Goal: Information Seeking & Learning: Learn about a topic

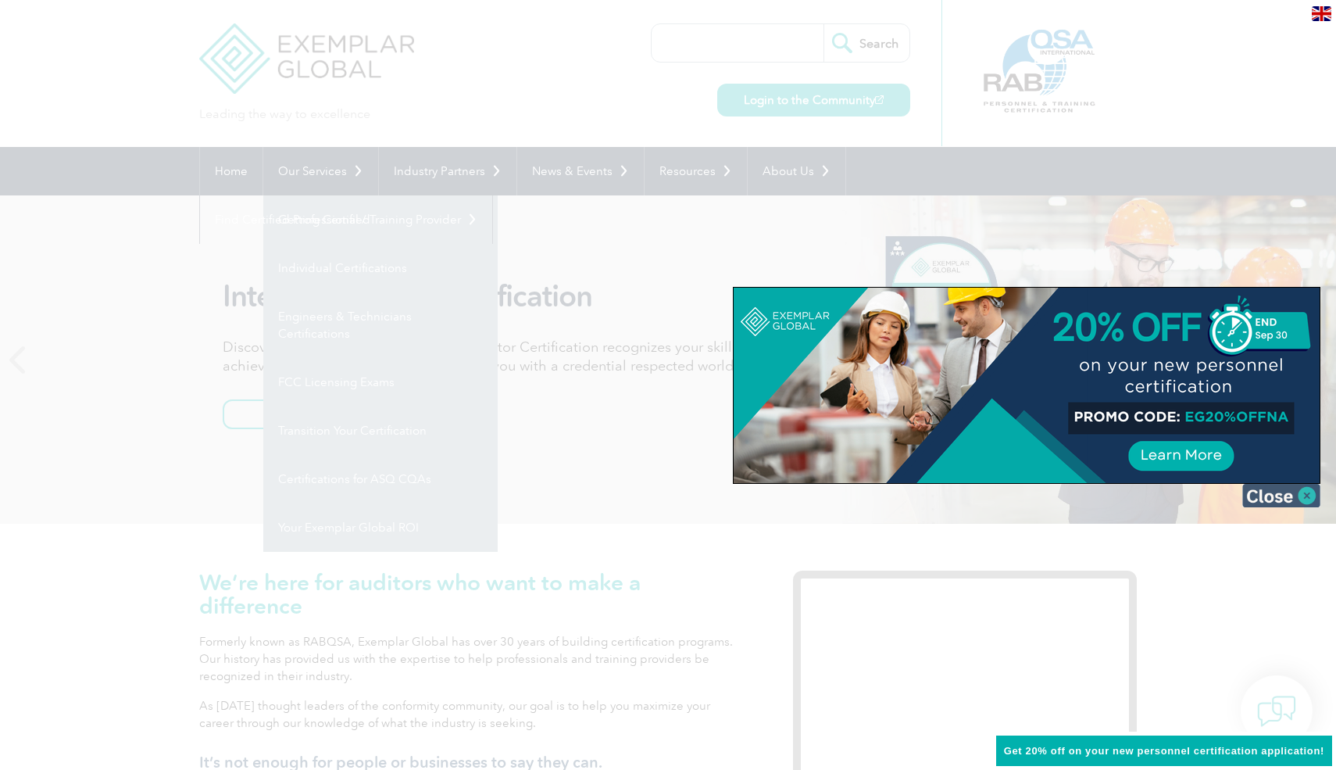
click at [1300, 495] on img at bounding box center [1281, 495] width 78 height 23
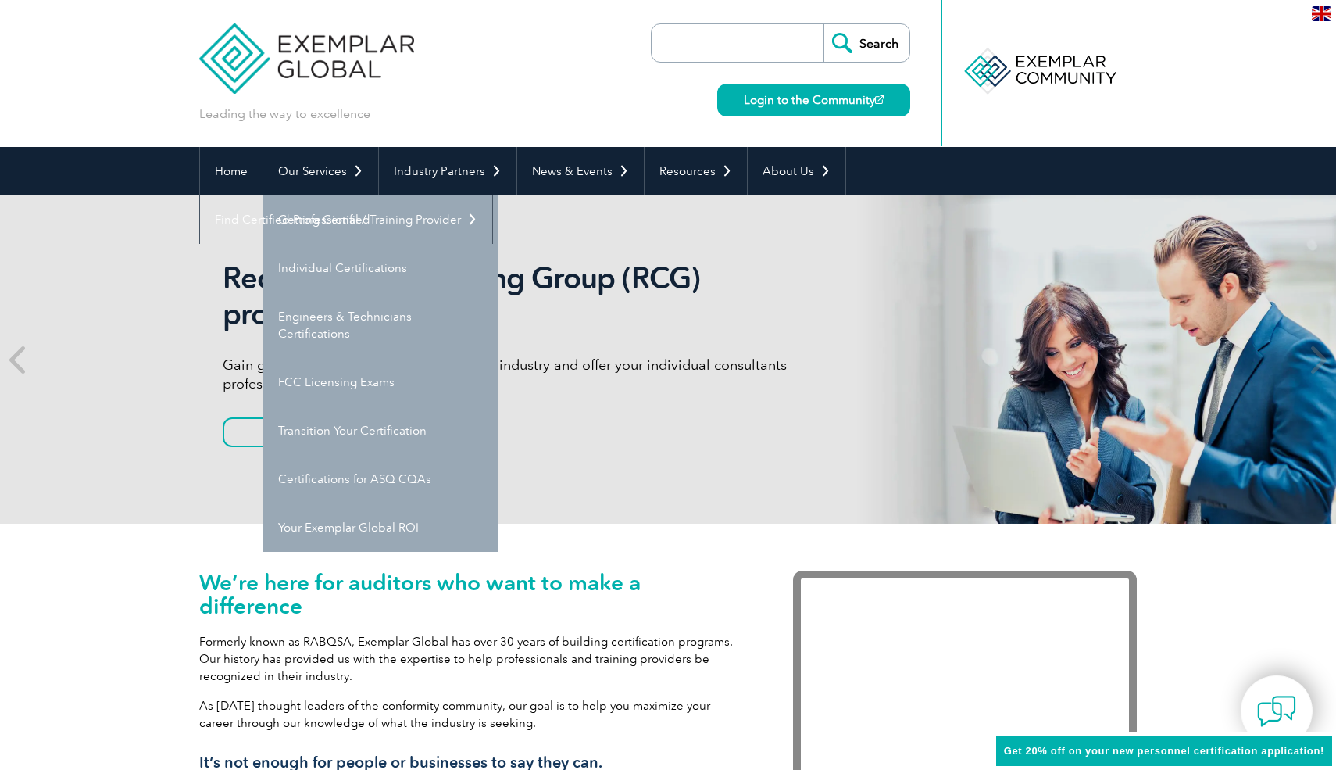
click at [685, 52] on input "search" at bounding box center [742, 43] width 164 height 38
type input "tpecs"
click at [824, 24] on input "Search" at bounding box center [867, 43] width 86 height 38
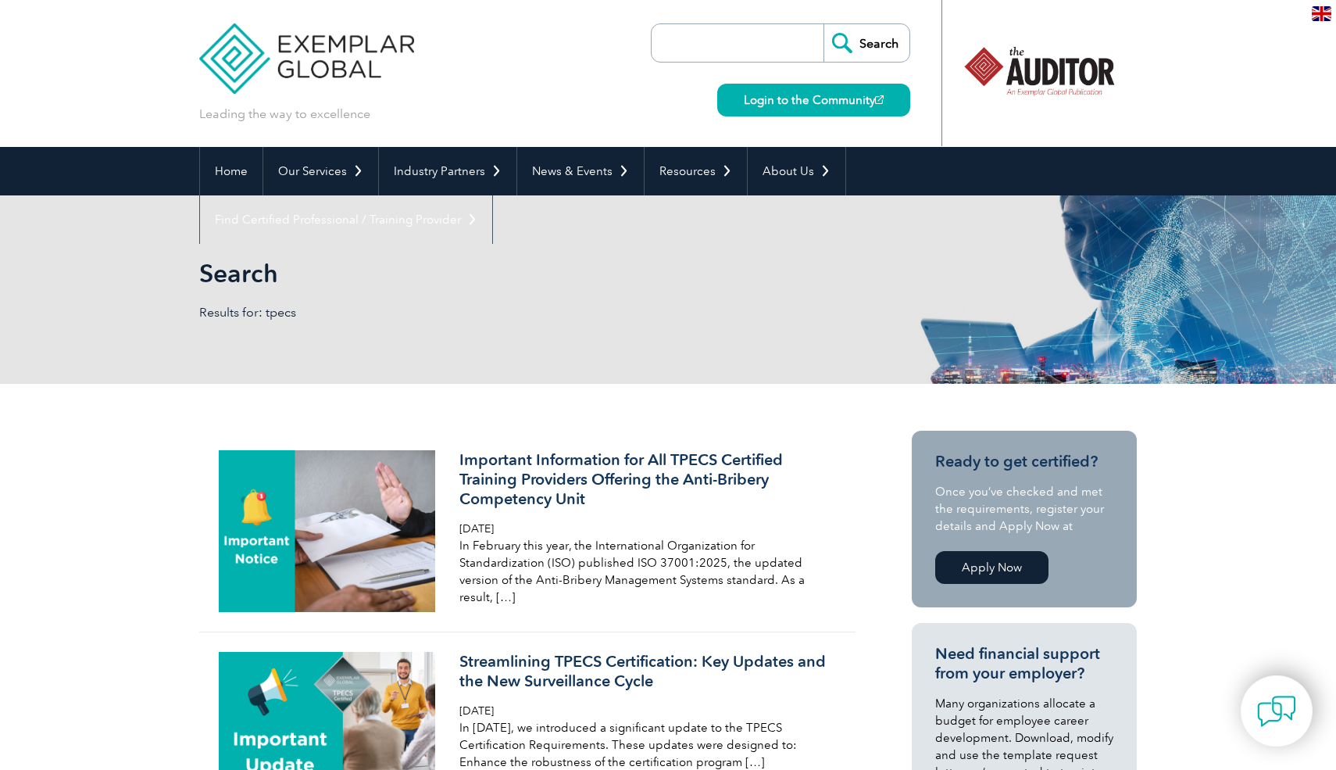
click at [231, 52] on img at bounding box center [306, 47] width 215 height 94
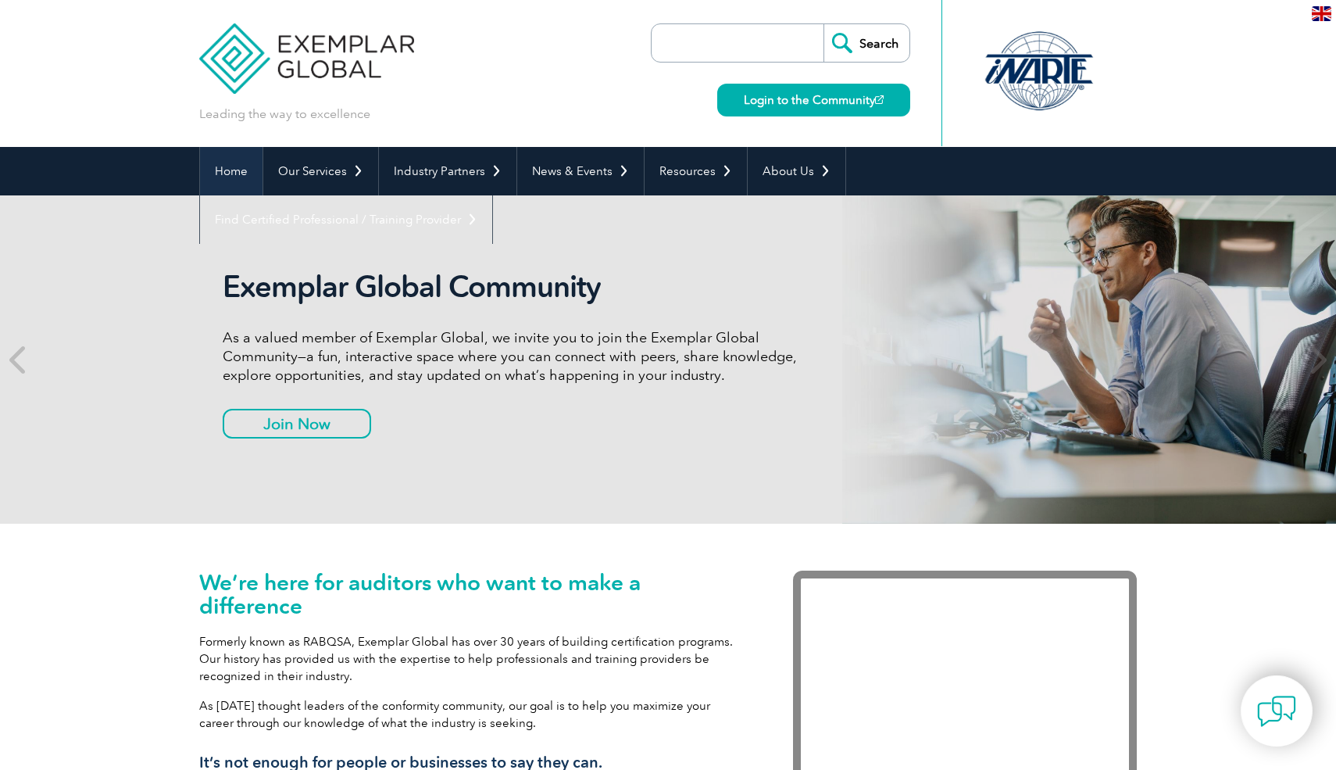
click at [227, 170] on link "Home" at bounding box center [231, 171] width 63 height 48
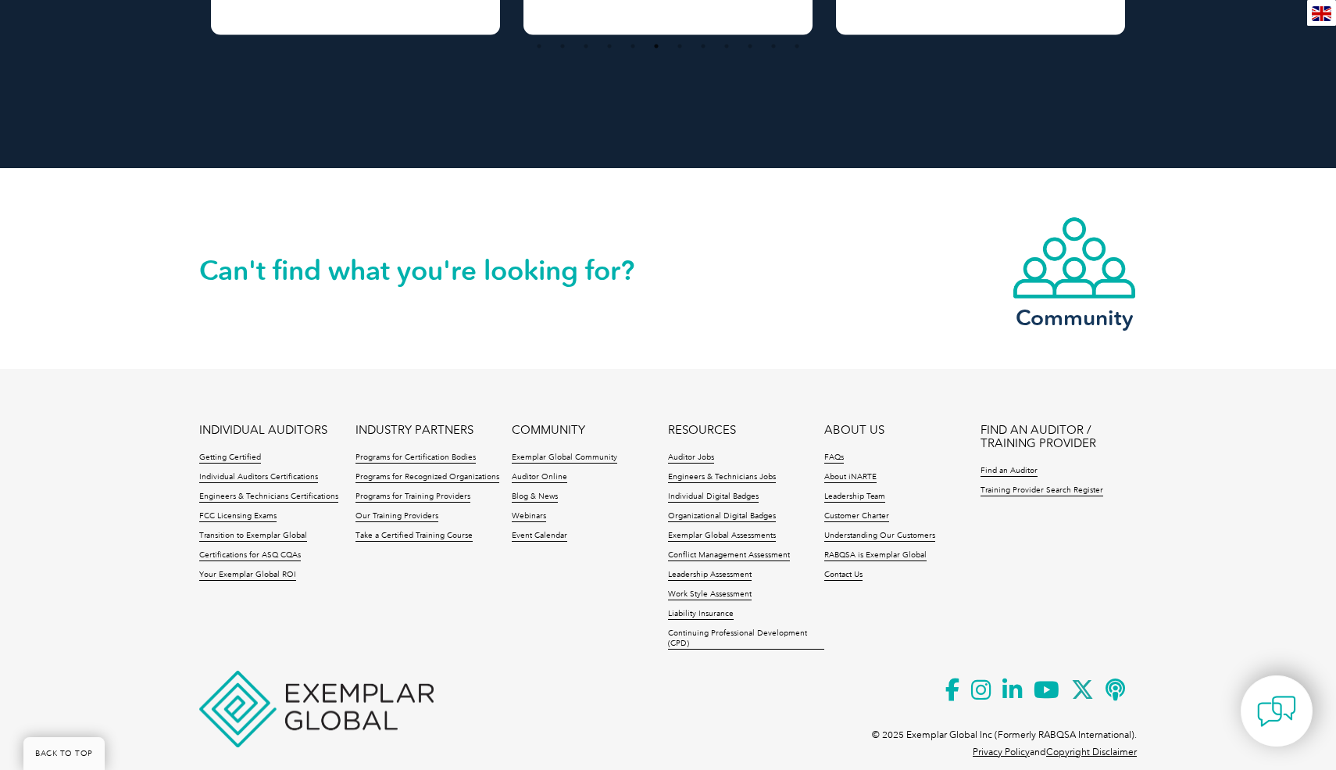
scroll to position [3513, 0]
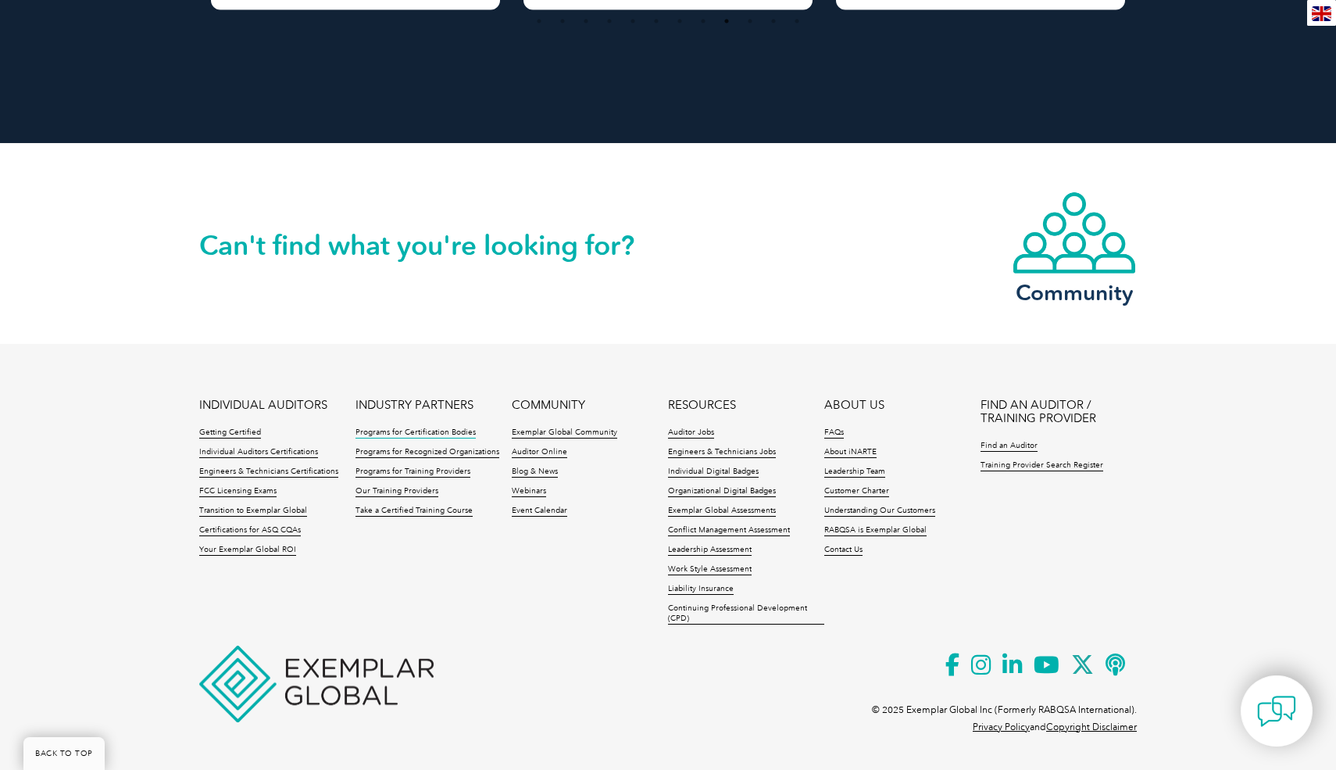
click at [451, 431] on link "Programs for Certification Bodies" at bounding box center [416, 432] width 120 height 11
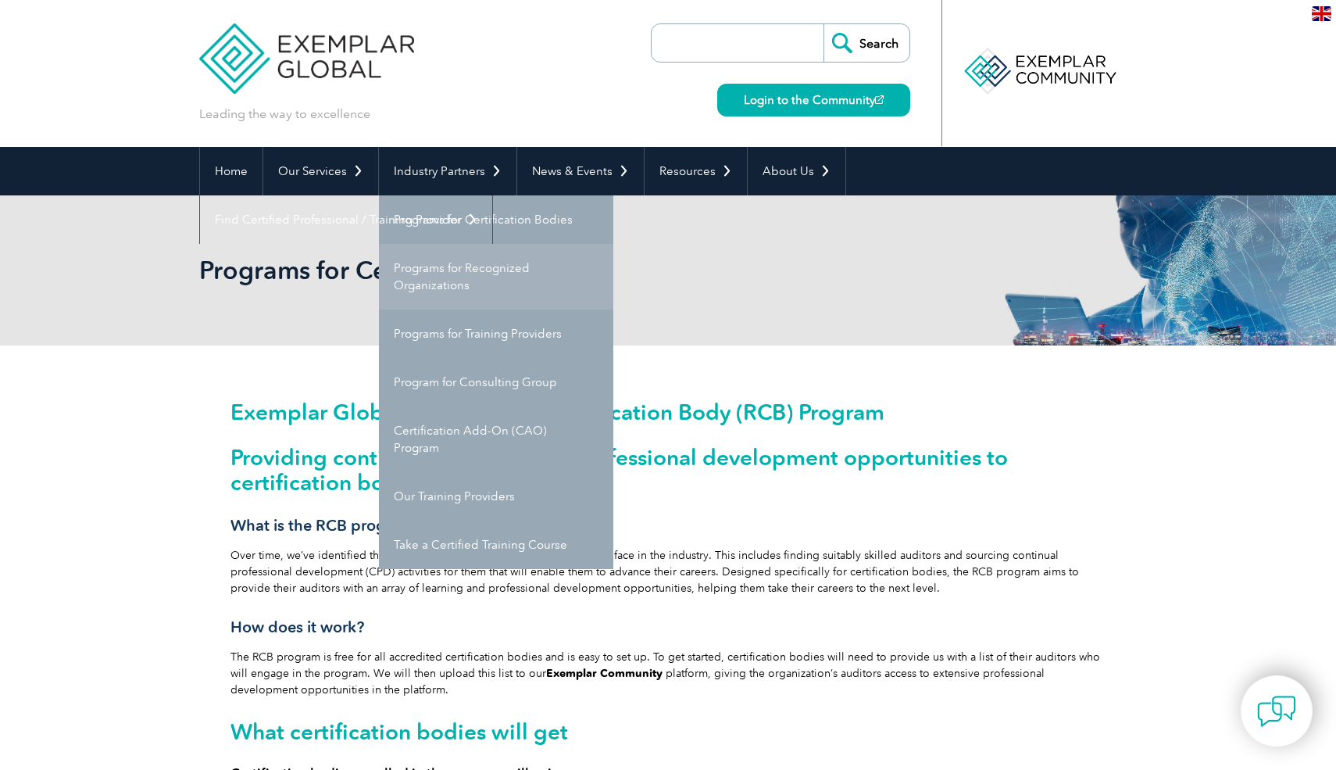
click at [495, 285] on link "Programs for Recognized Organizations" at bounding box center [496, 277] width 234 height 66
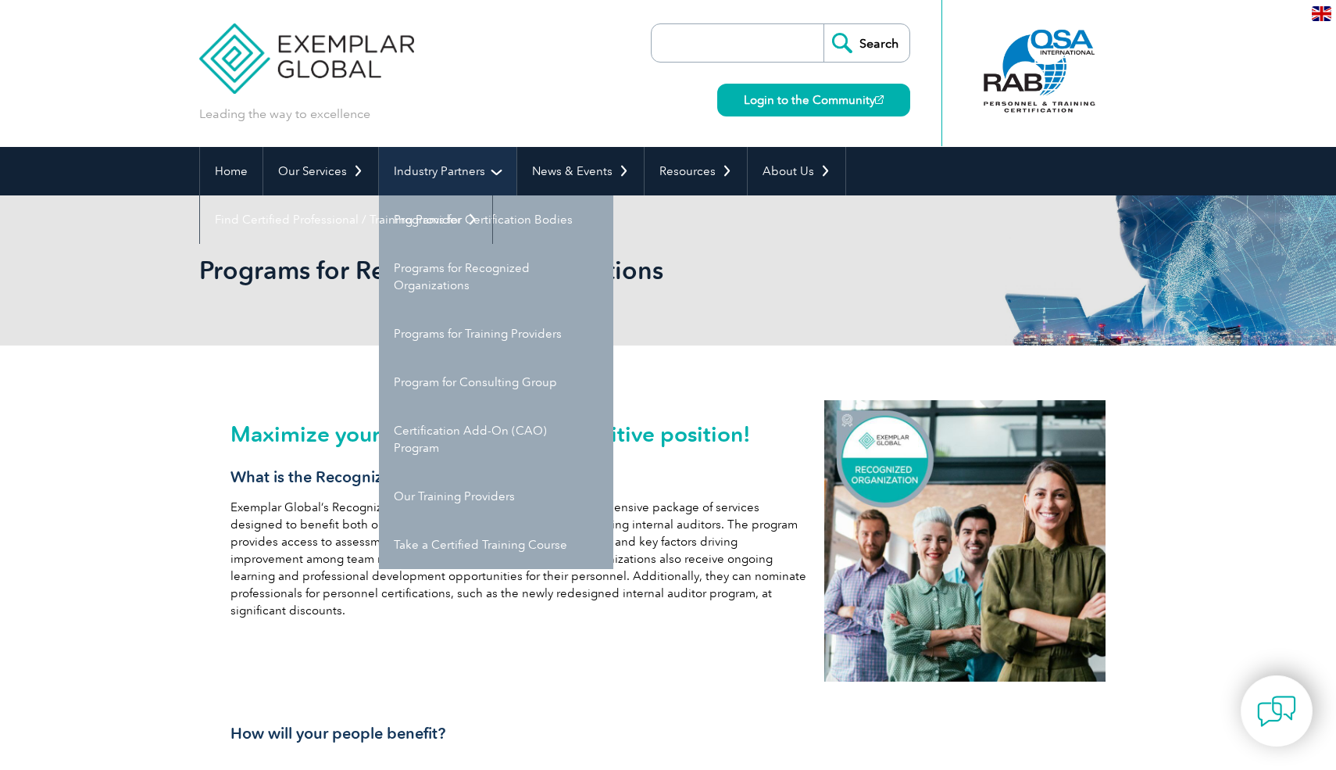
click at [487, 170] on link "Industry Partners" at bounding box center [448, 171] width 138 height 48
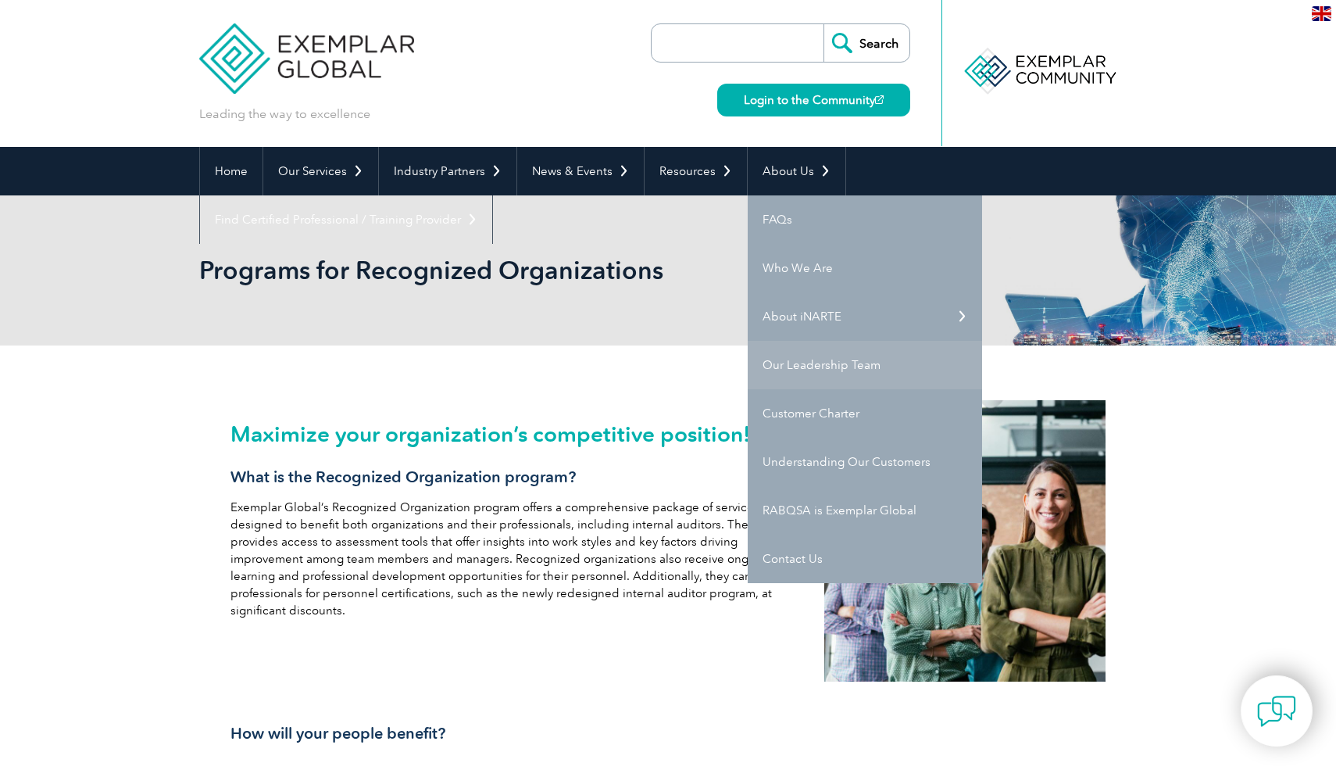
click at [823, 375] on link "Our Leadership Team" at bounding box center [865, 365] width 234 height 48
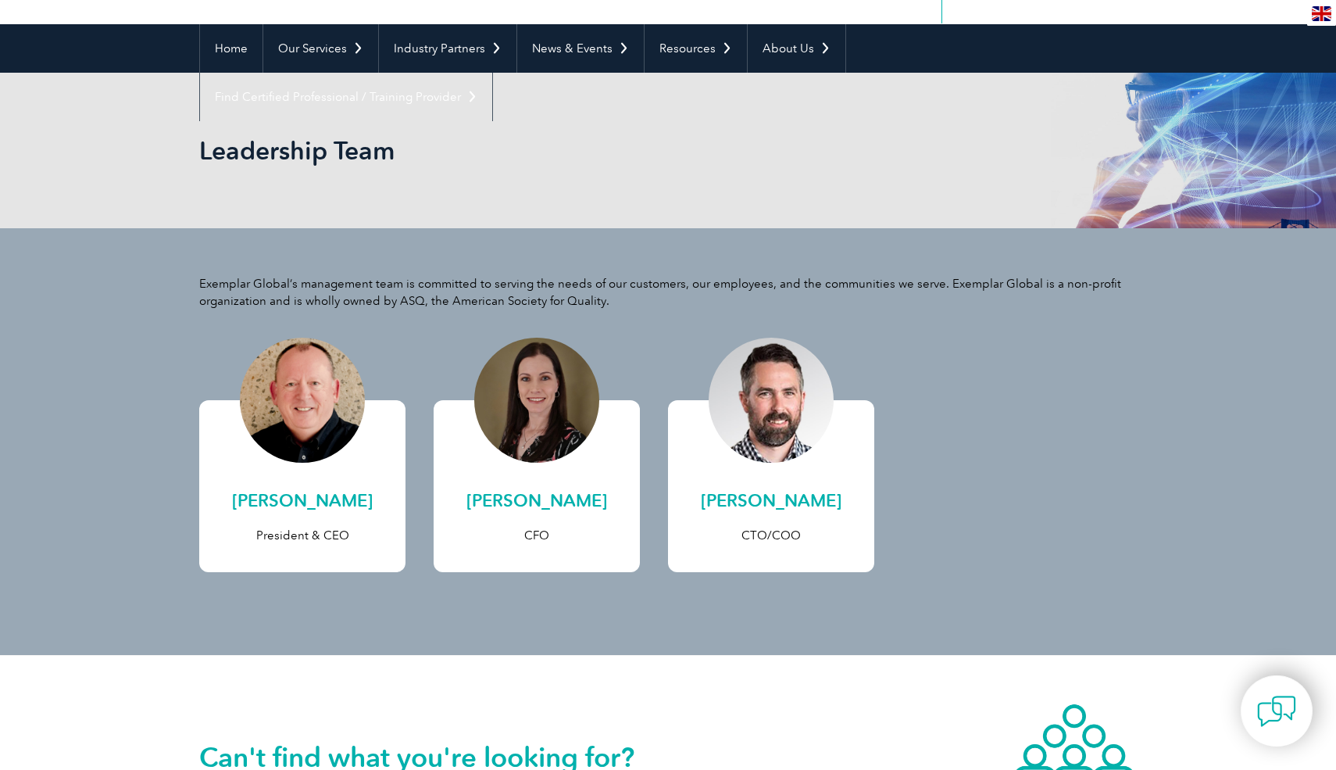
scroll to position [120, 0]
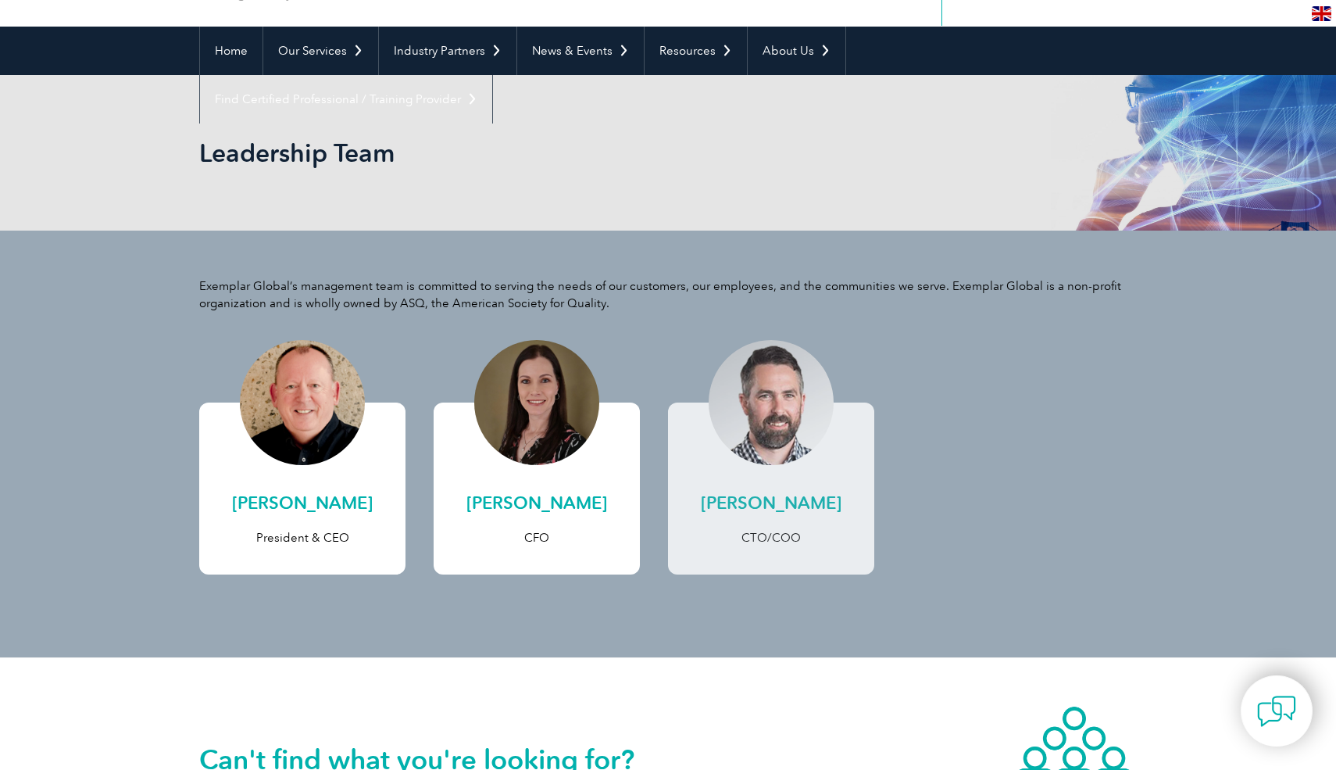
click at [744, 510] on h2 "Adam Bannon" at bounding box center [771, 503] width 175 height 25
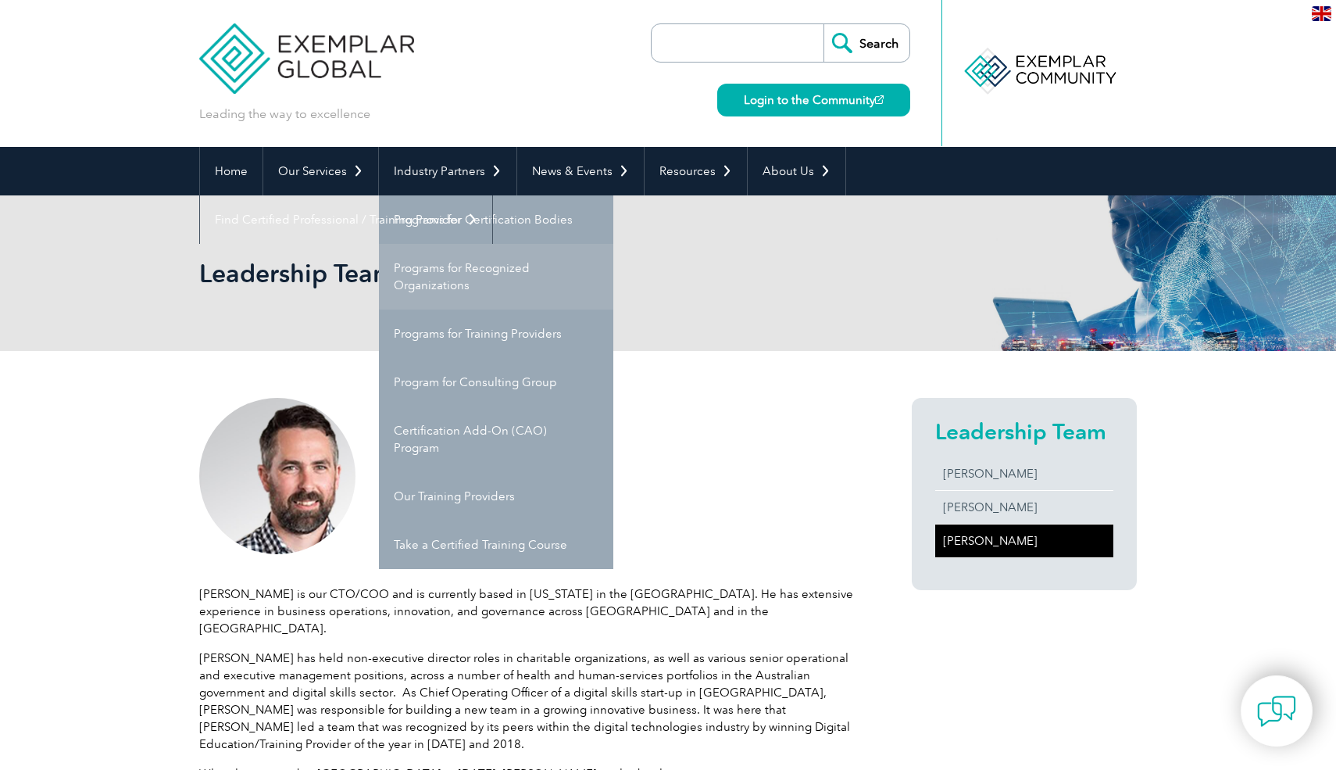
click at [464, 285] on link "Programs for Recognized Organizations" at bounding box center [496, 277] width 234 height 66
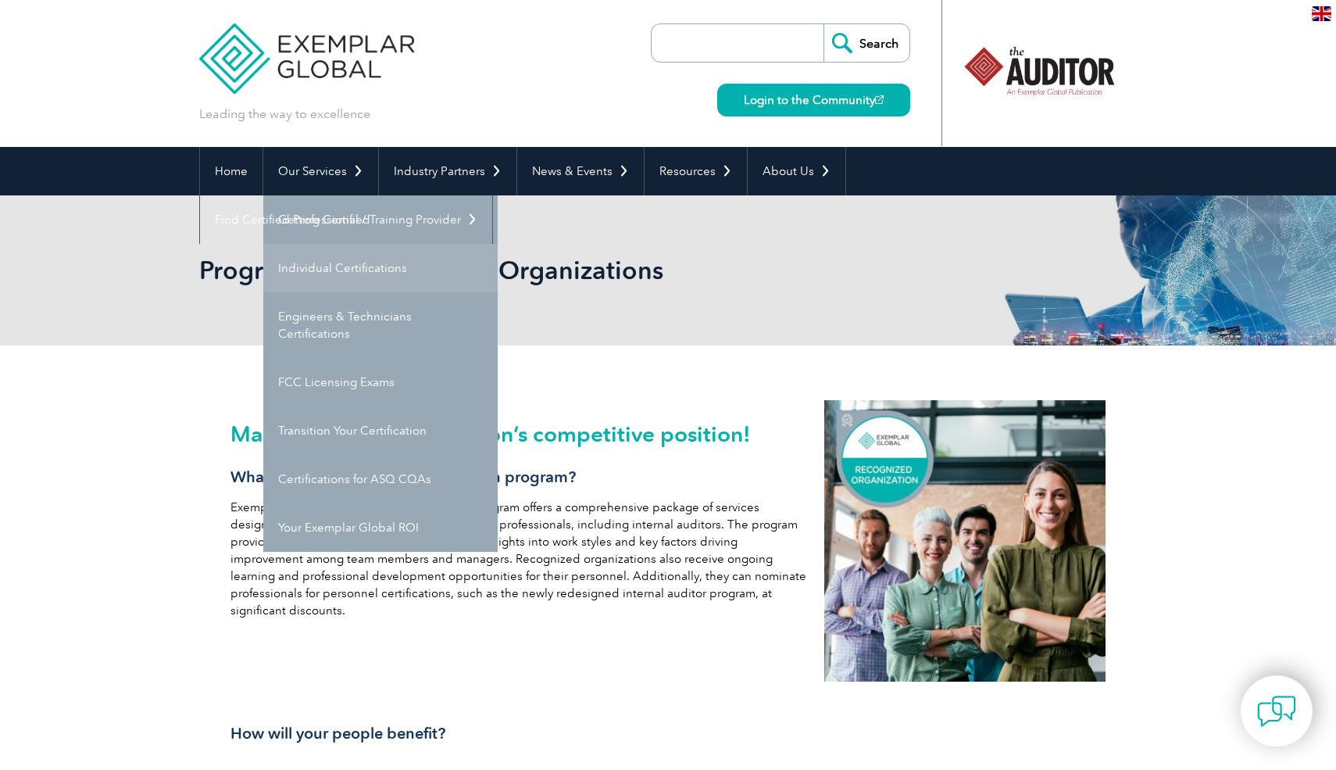
click at [397, 269] on link "Individual Certifications" at bounding box center [380, 268] width 234 height 48
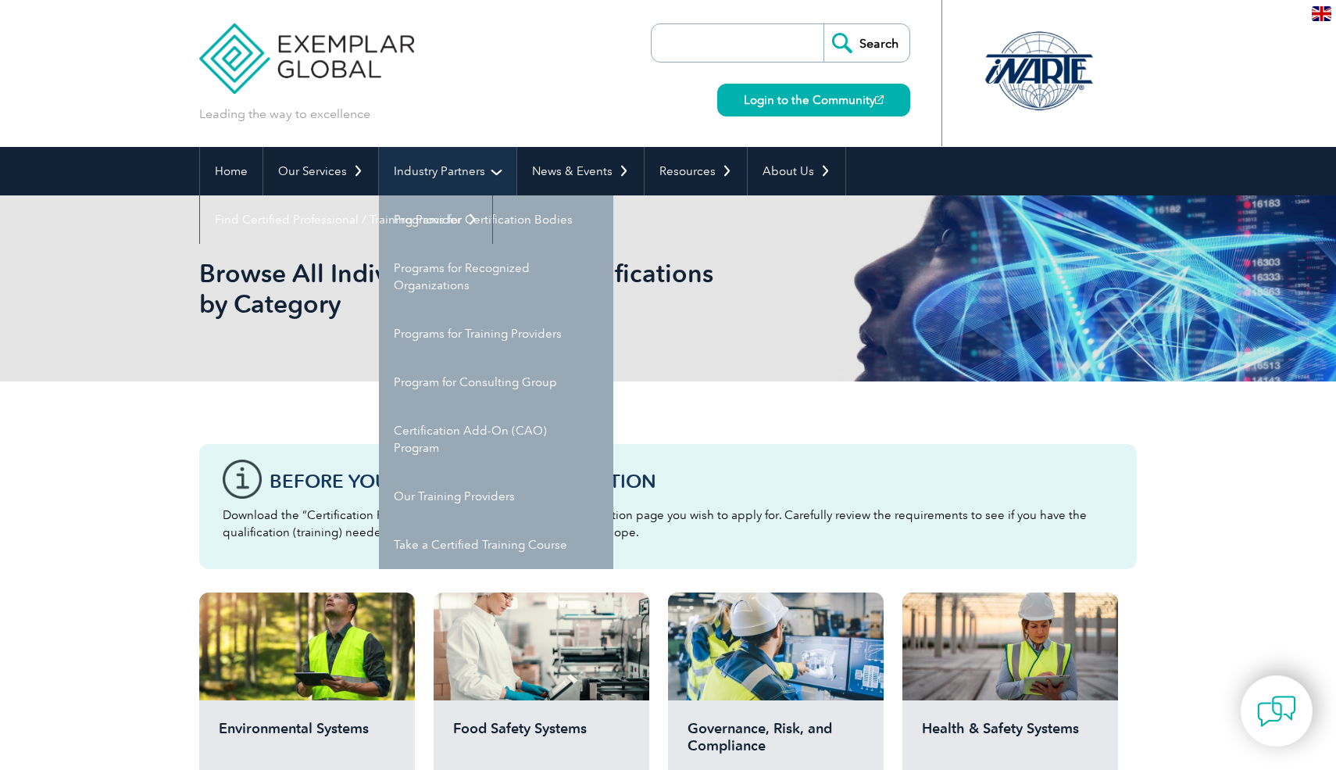
click at [483, 173] on link "Industry Partners" at bounding box center [448, 171] width 138 height 48
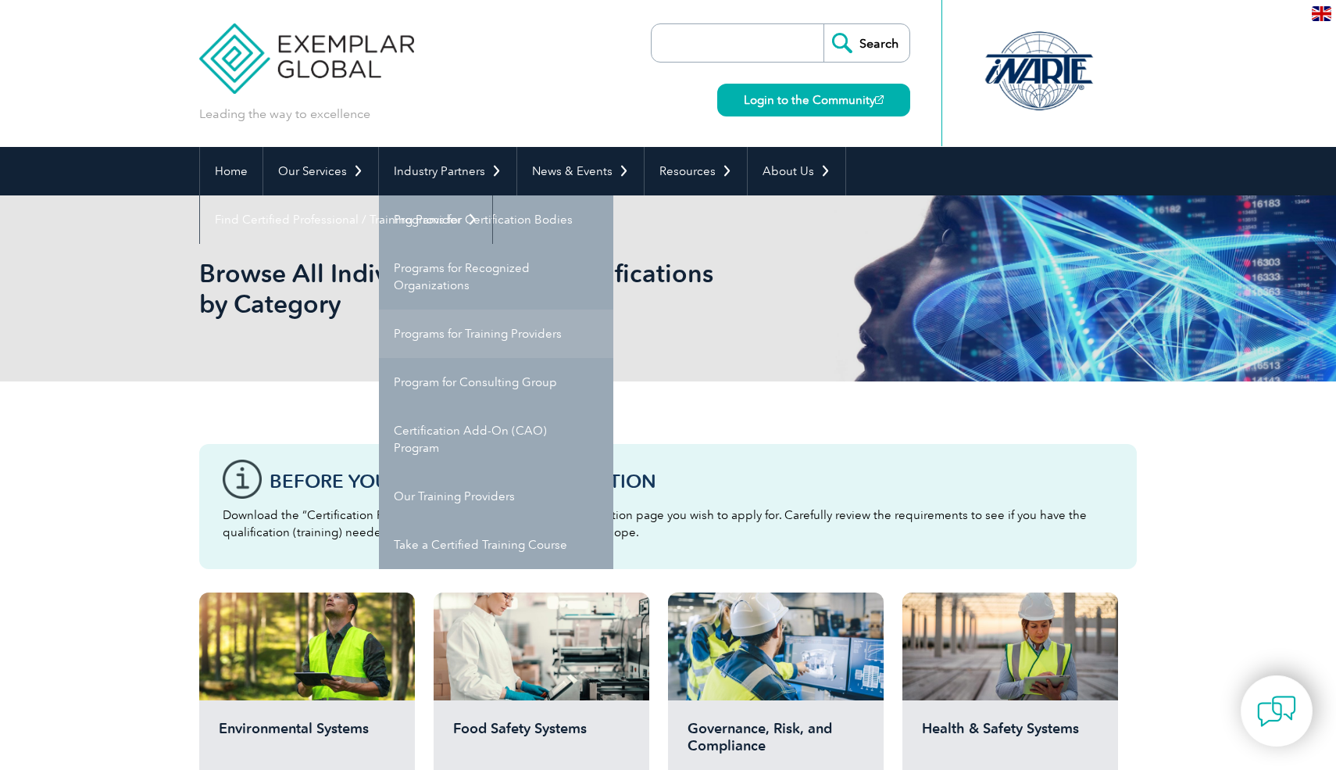
click at [502, 347] on link "Programs for Training Providers" at bounding box center [496, 333] width 234 height 48
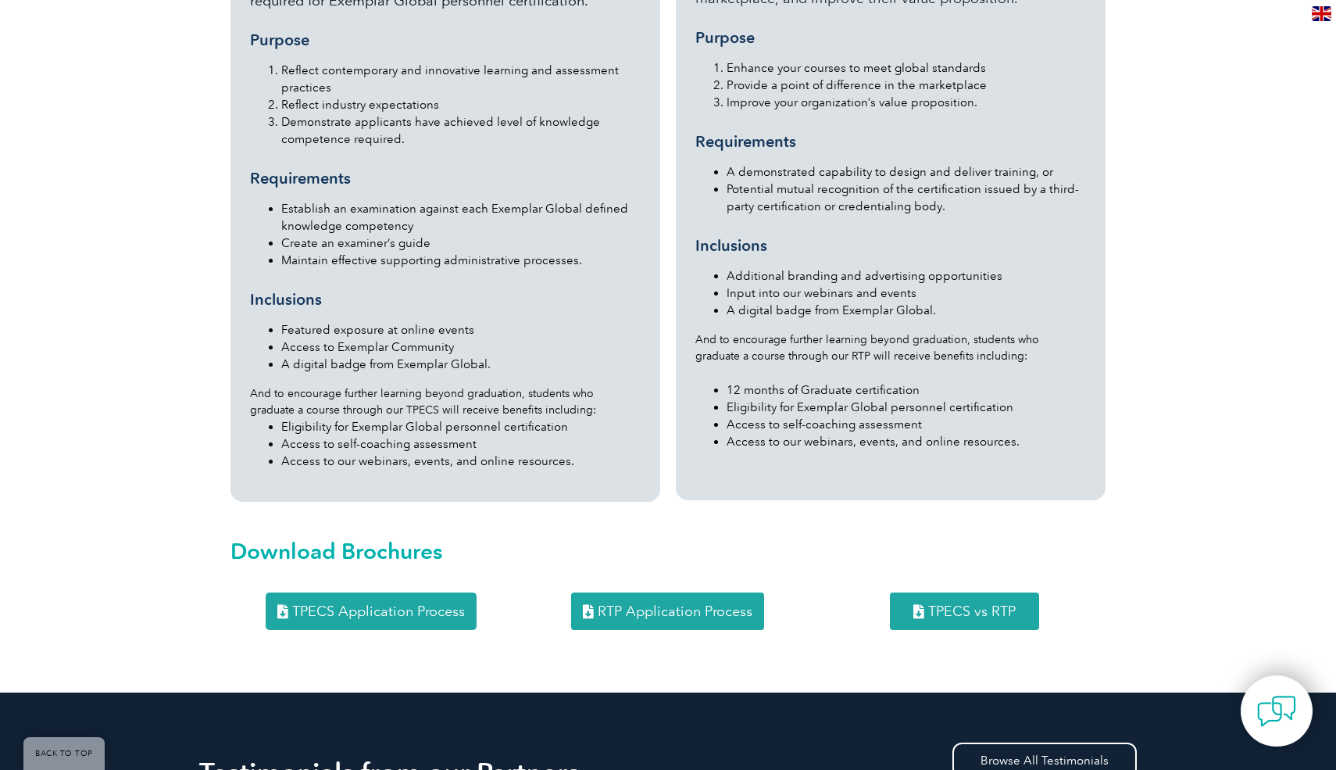
scroll to position [1750, 0]
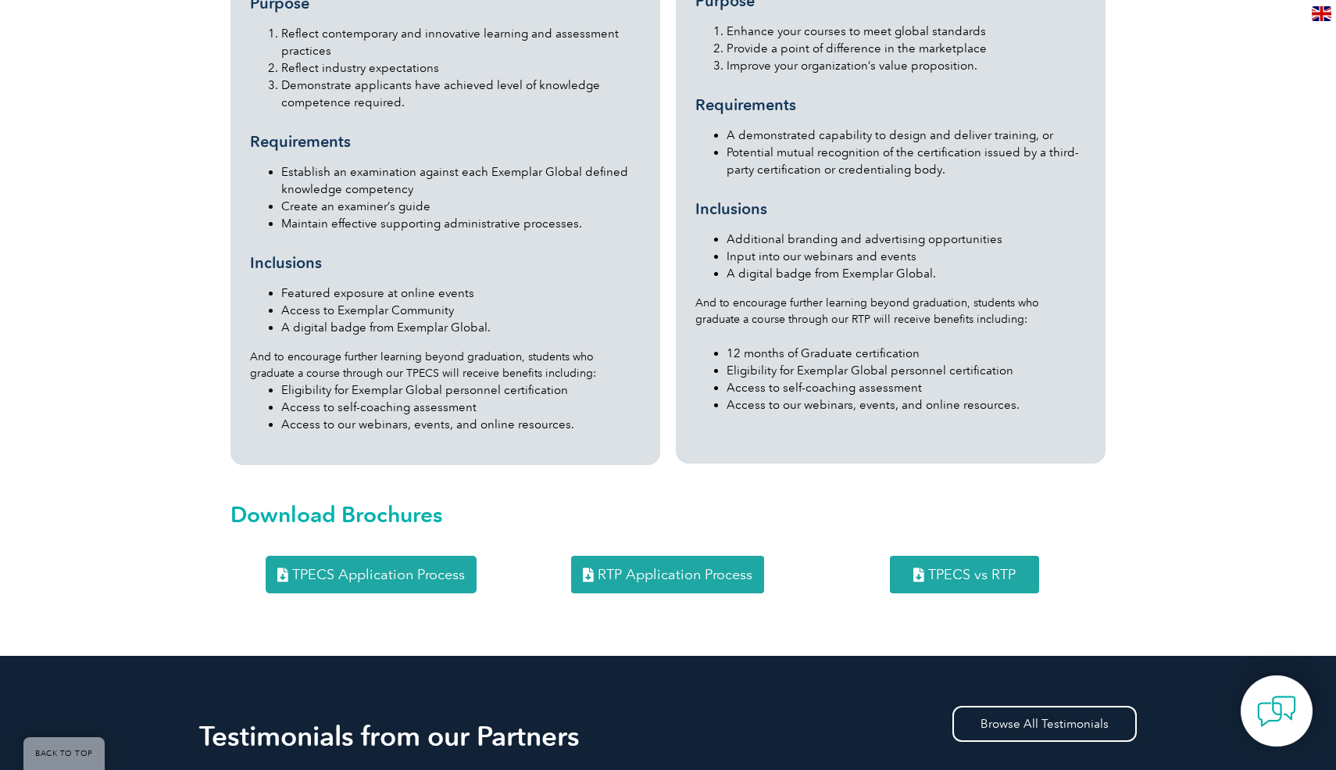
click at [964, 567] on span "TPECS vs RTP" at bounding box center [972, 574] width 88 height 14
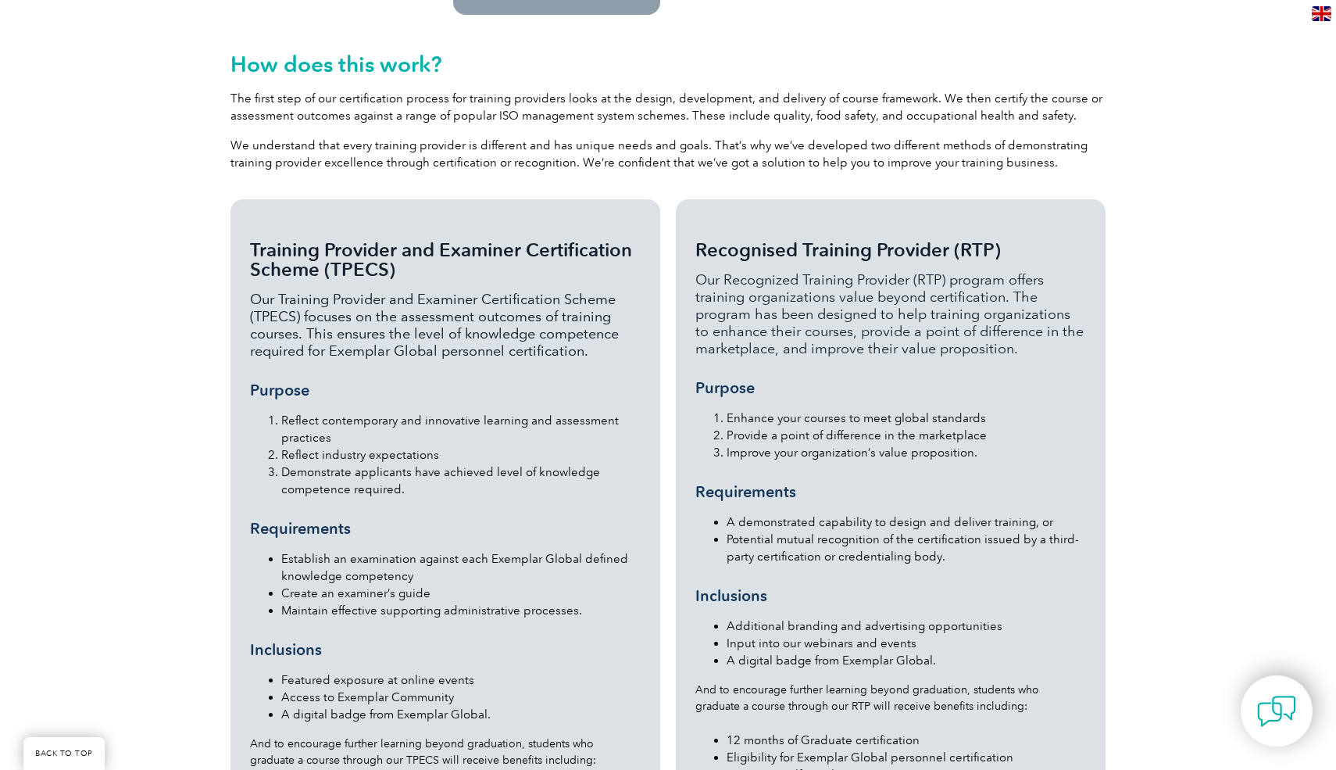
scroll to position [1350, 0]
